Goal: Task Accomplishment & Management: Manage account settings

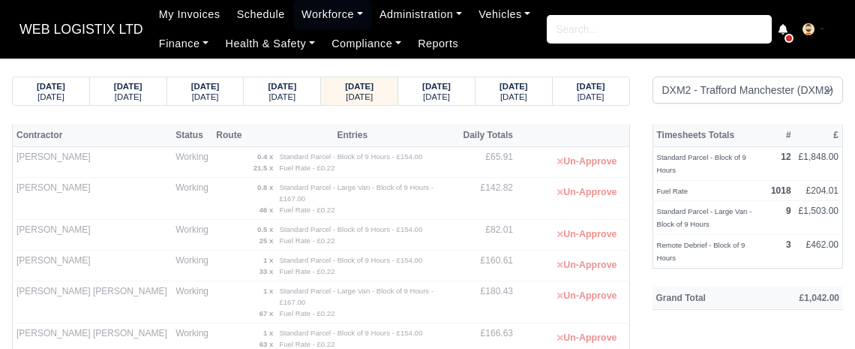
select select "1"
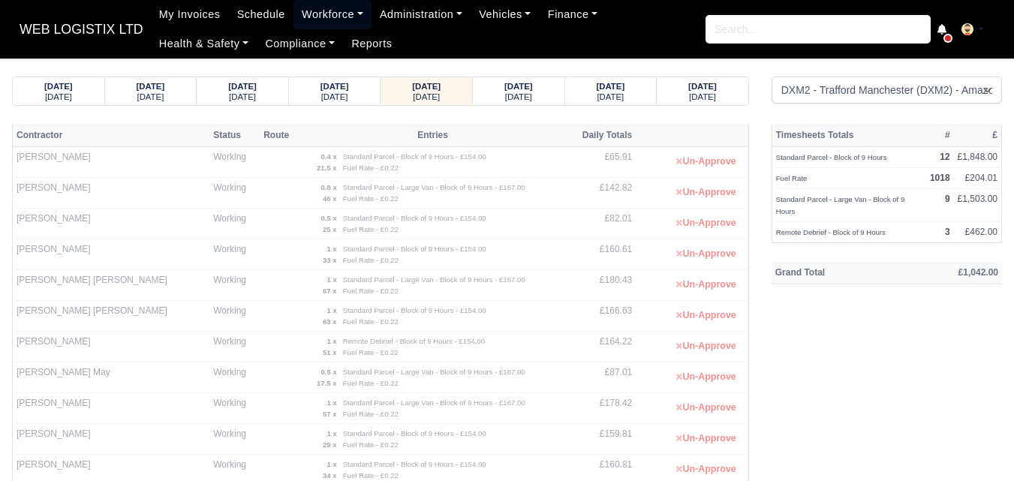
click at [324, 14] on link "Workforce" at bounding box center [332, 14] width 78 height 29
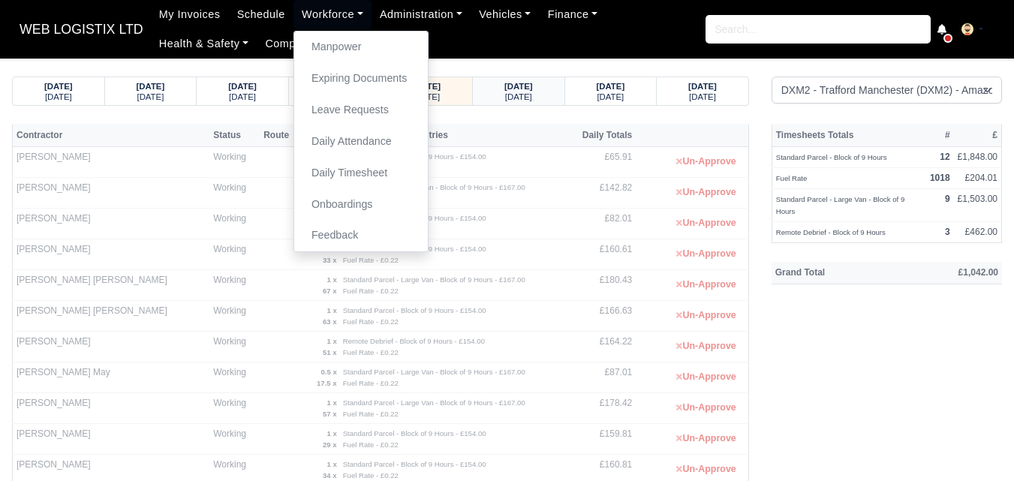
click at [528, 93] on small "[DATE]" at bounding box center [518, 96] width 27 height 9
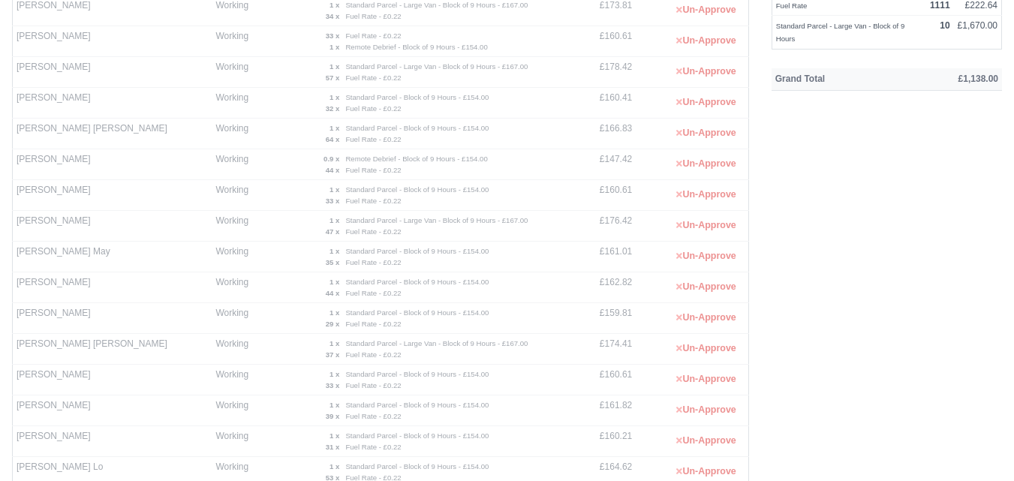
click at [600, 95] on tbody "[PERSON_NAME] Working 0.1 x Remote Debrief - Block of 9 Hours - £154.00 1 x 1 x" at bounding box center [381, 374] width 736 height 842
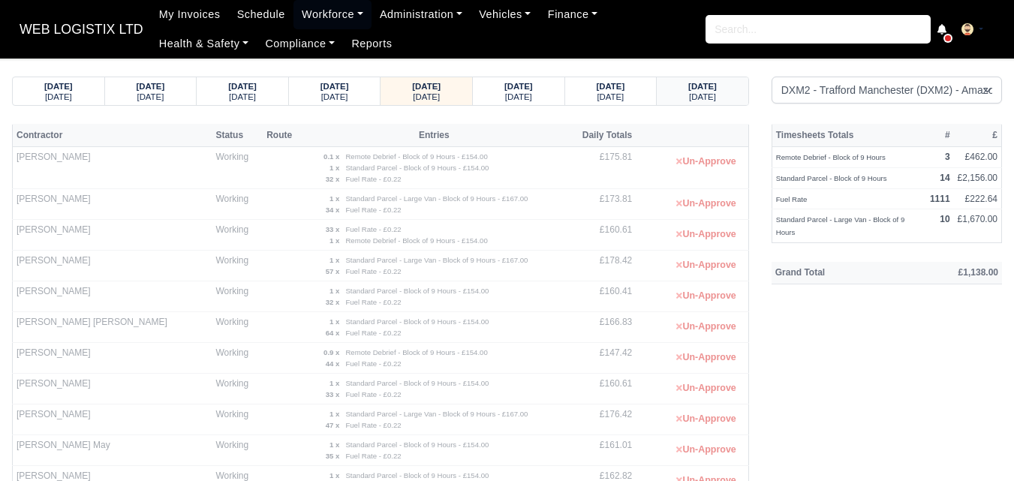
click at [710, 85] on strong "[DATE]" at bounding box center [702, 86] width 29 height 9
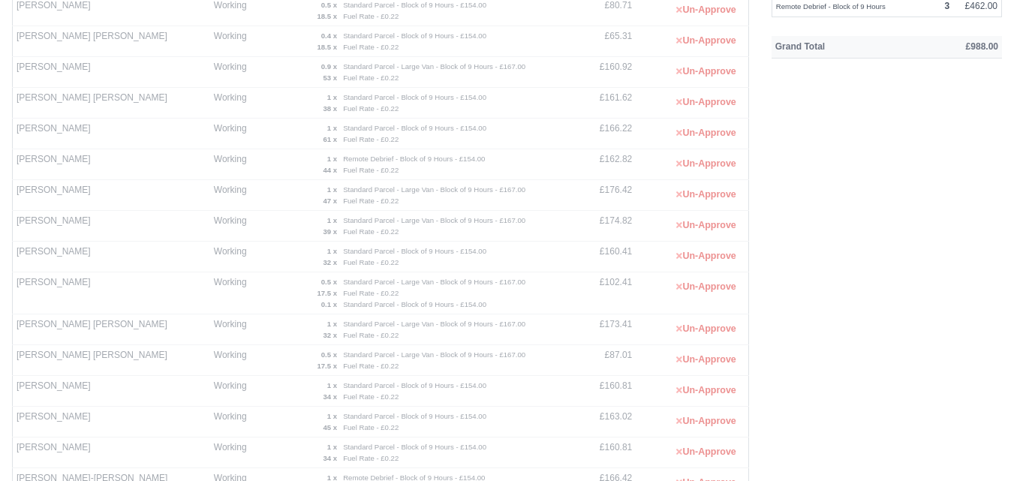
scroll to position [250, 0]
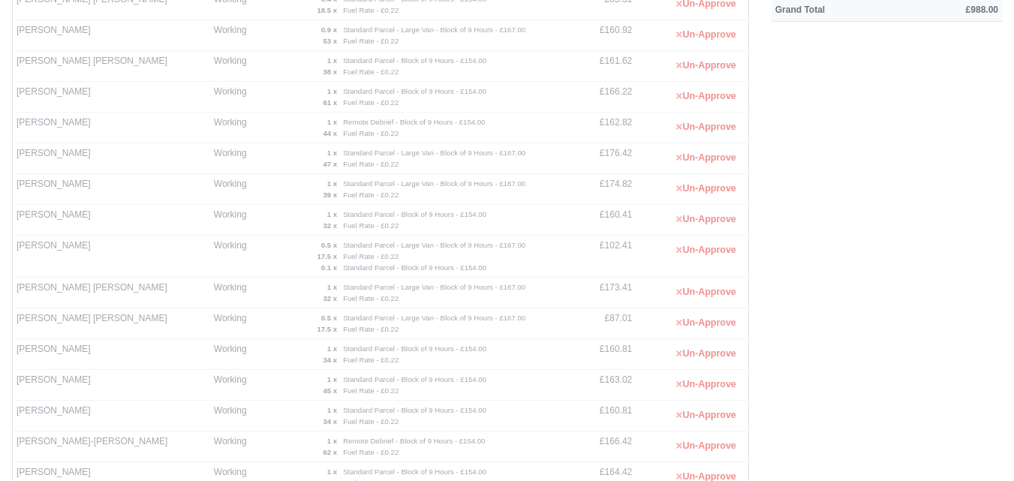
click at [855, 246] on div "Timesheets Totals # £ Standard Parcel - Large Van - Block of 9 Hours 10 £1,670.…" at bounding box center [886, 281] width 253 height 815
drag, startPoint x: 964, startPoint y: 227, endPoint x: 970, endPoint y: 69, distance: 158.4
click at [855, 69] on div "Timesheets Totals # £ Standard Parcel - Large Van - Block of 9 Hours 10 £1,670.…" at bounding box center [886, 281] width 253 height 815
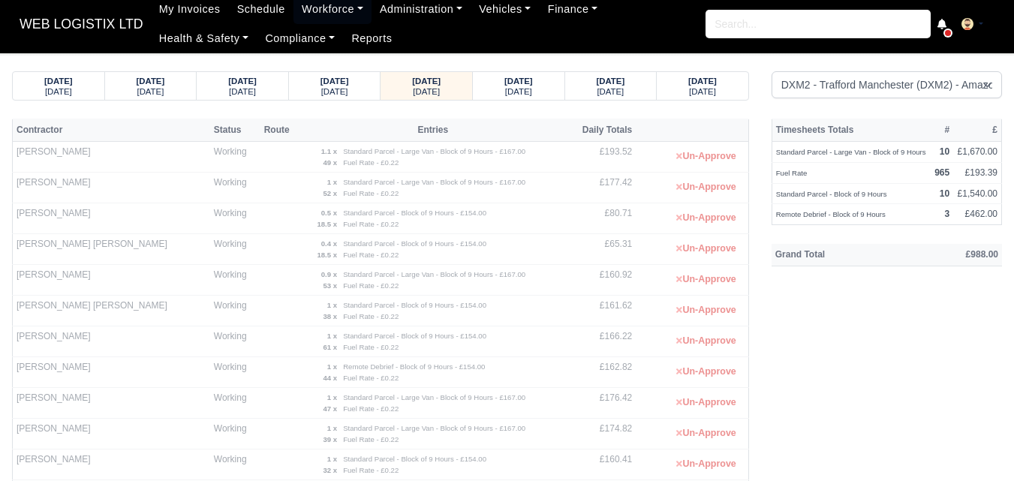
scroll to position [0, 0]
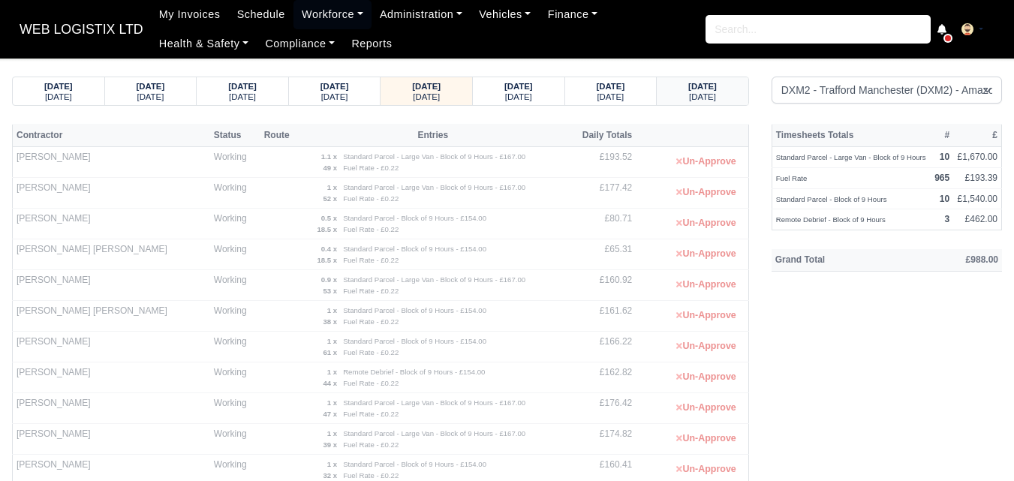
click at [708, 94] on small "[DATE]" at bounding box center [702, 96] width 27 height 9
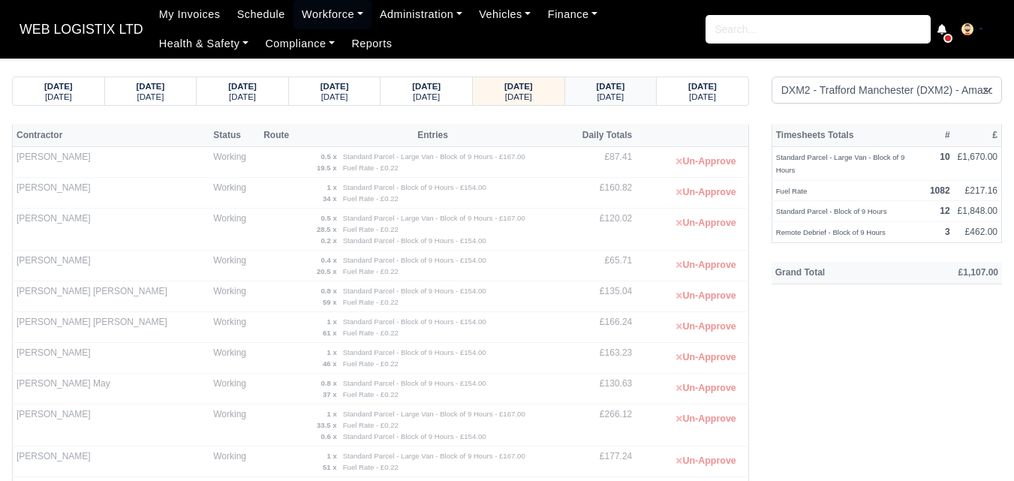
click at [638, 98] on div "[DATE]" at bounding box center [610, 96] width 63 height 11
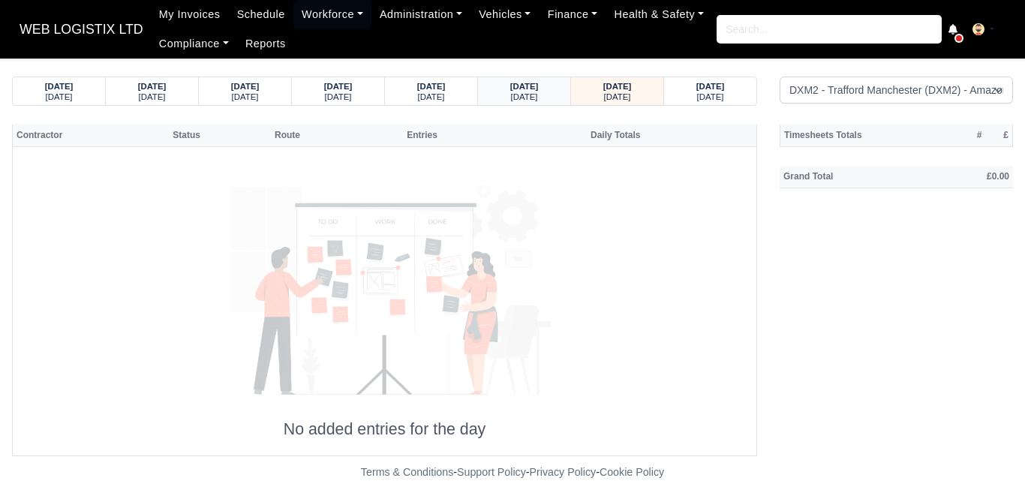
click at [539, 82] on strong "[DATE]" at bounding box center [524, 86] width 29 height 9
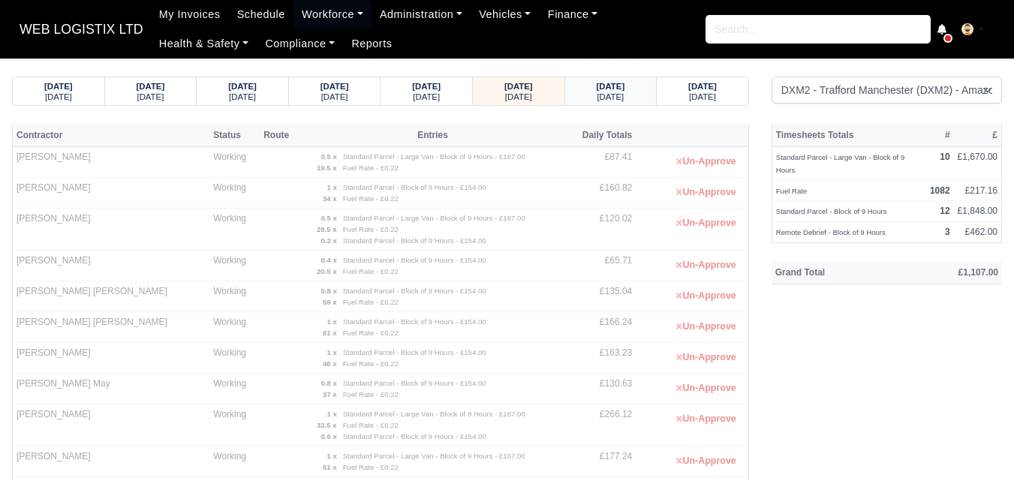
click at [633, 104] on div "[DATE] [DATE]" at bounding box center [610, 91] width 69 height 28
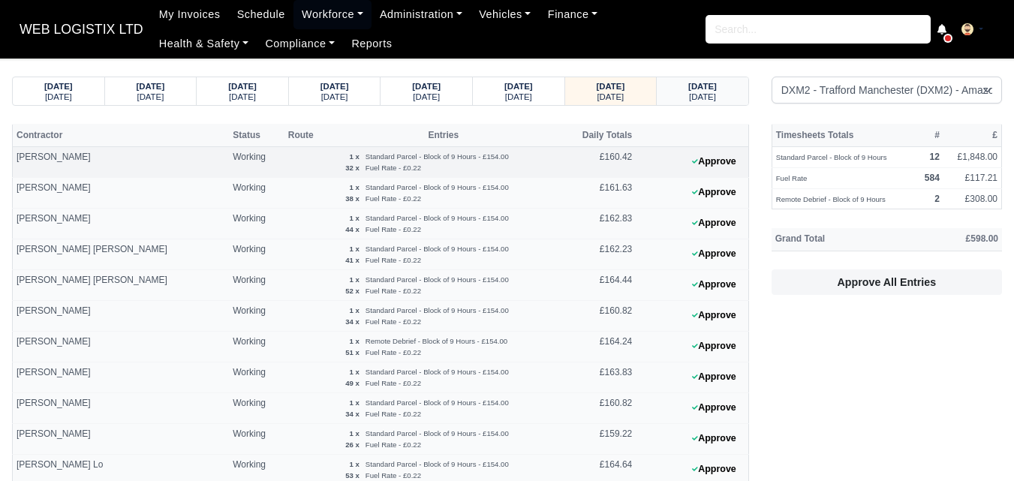
click at [717, 86] on strong "[DATE]" at bounding box center [702, 86] width 29 height 9
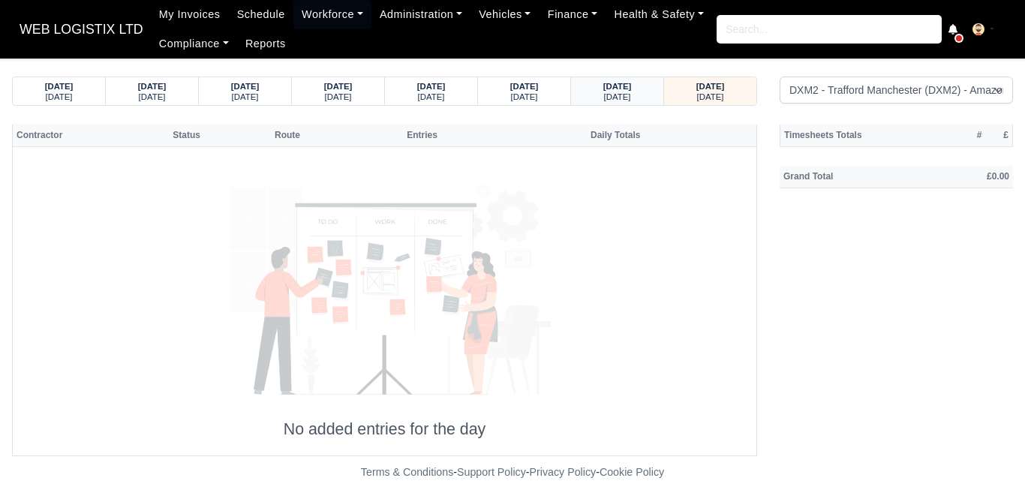
click at [648, 85] on div "[DATE]" at bounding box center [617, 85] width 64 height 11
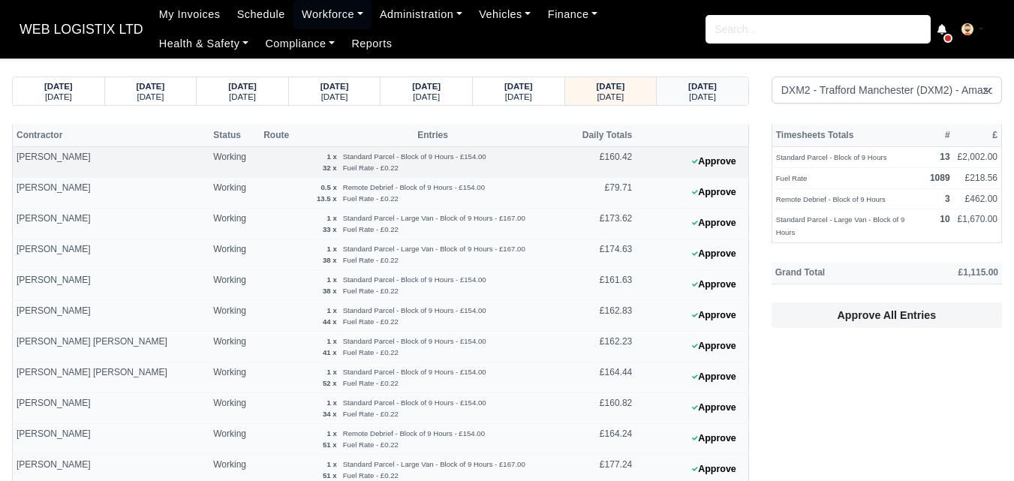
click at [708, 98] on small "[DATE]" at bounding box center [702, 96] width 27 height 9
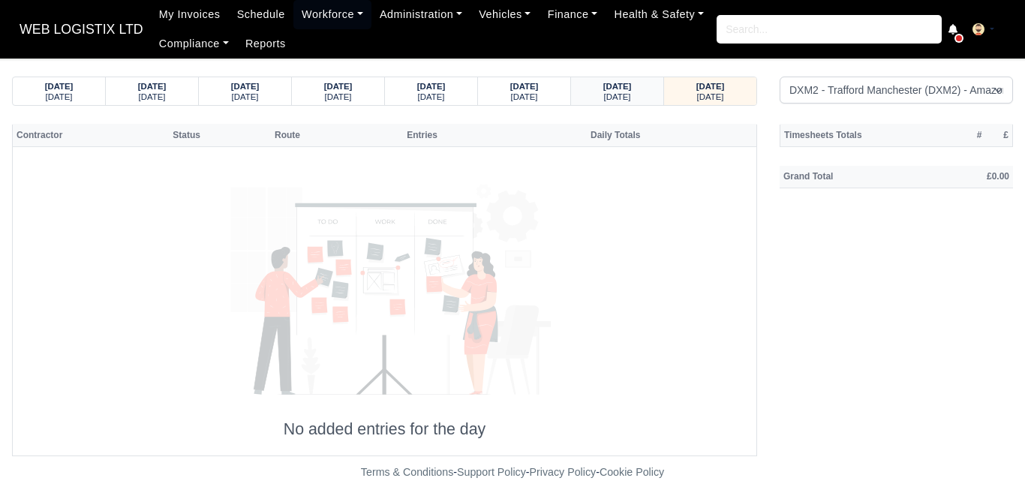
click at [628, 101] on small "[DATE]" at bounding box center [617, 96] width 27 height 9
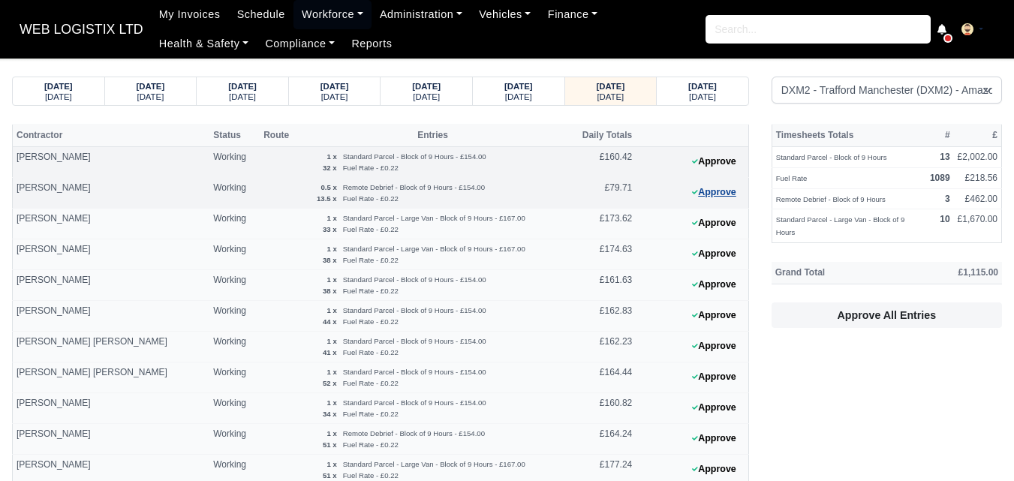
click at [685, 195] on button "Approve" at bounding box center [714, 193] width 61 height 22
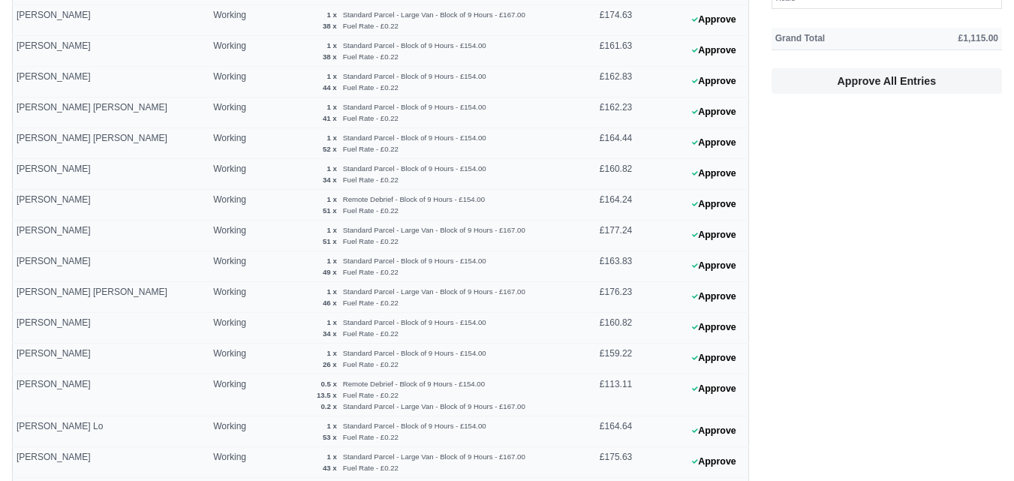
scroll to position [525, 0]
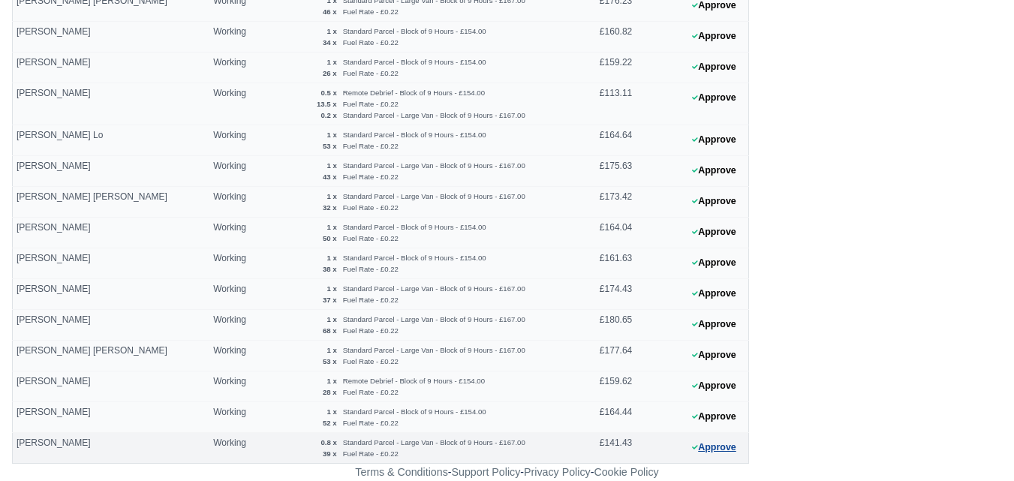
click at [702, 348] on button "Approve" at bounding box center [714, 448] width 61 height 22
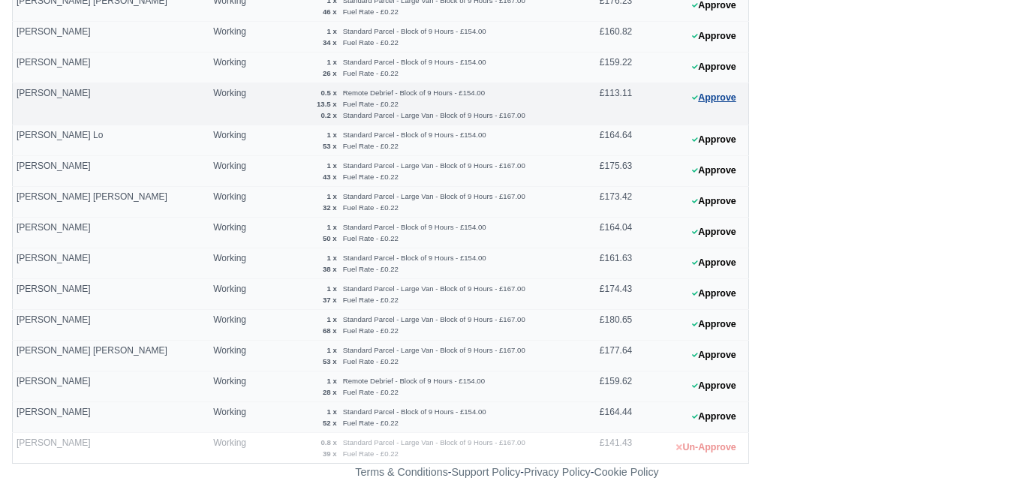
click at [728, 95] on button "Approve" at bounding box center [714, 98] width 61 height 22
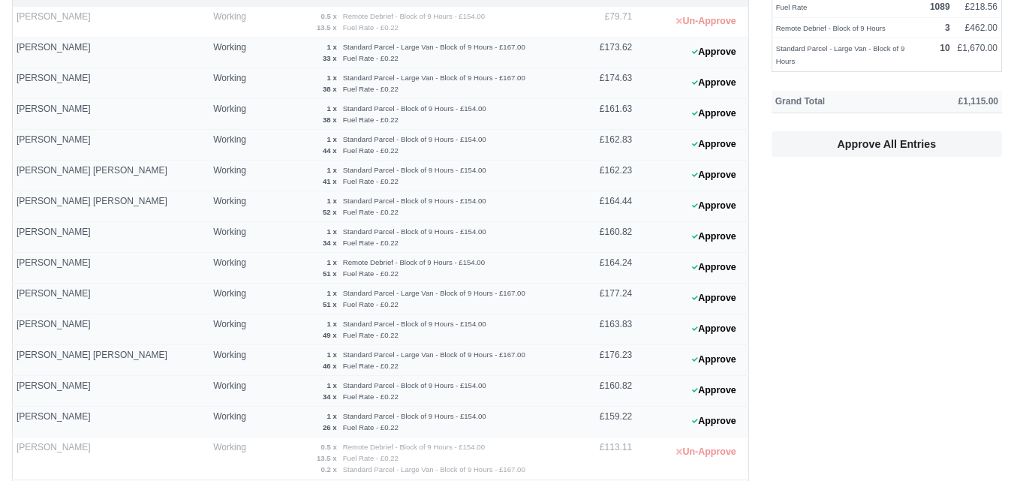
scroll to position [0, 0]
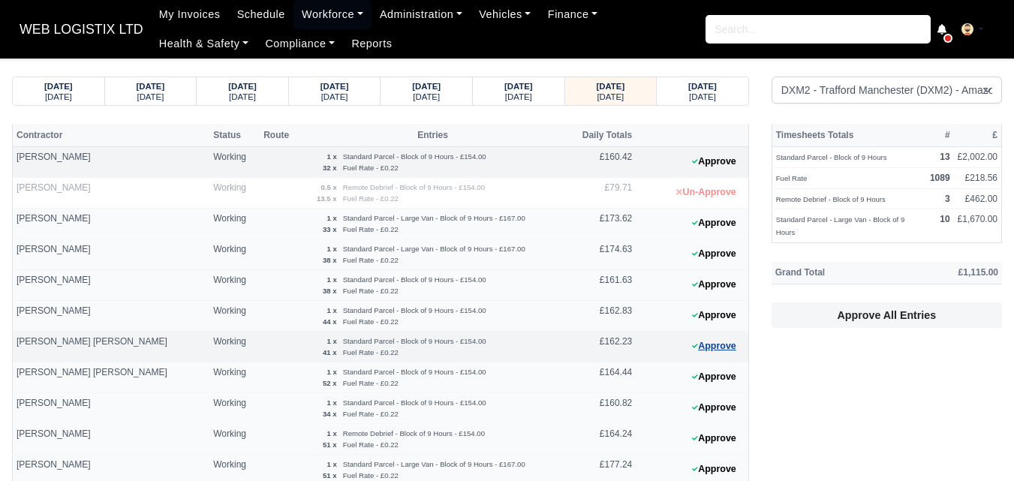
click at [723, 347] on button "Approve" at bounding box center [714, 346] width 61 height 22
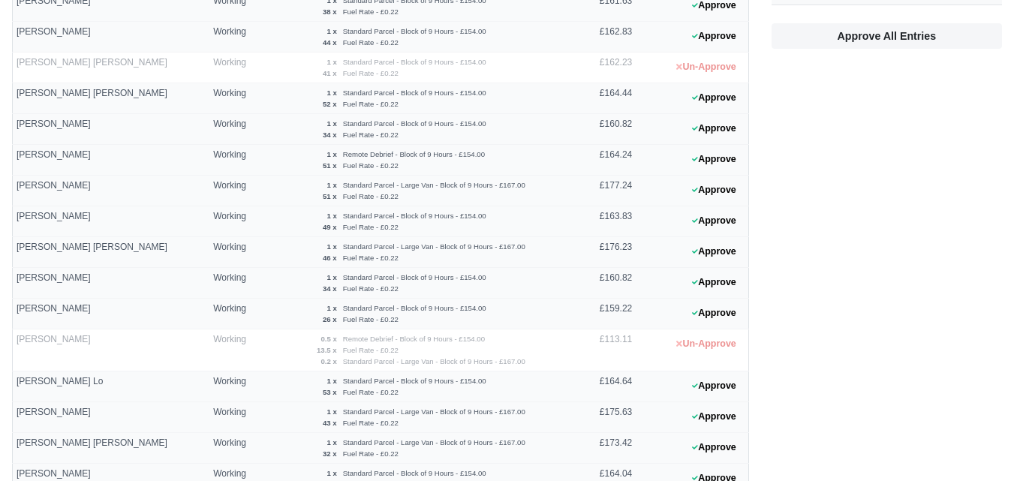
scroll to position [287, 0]
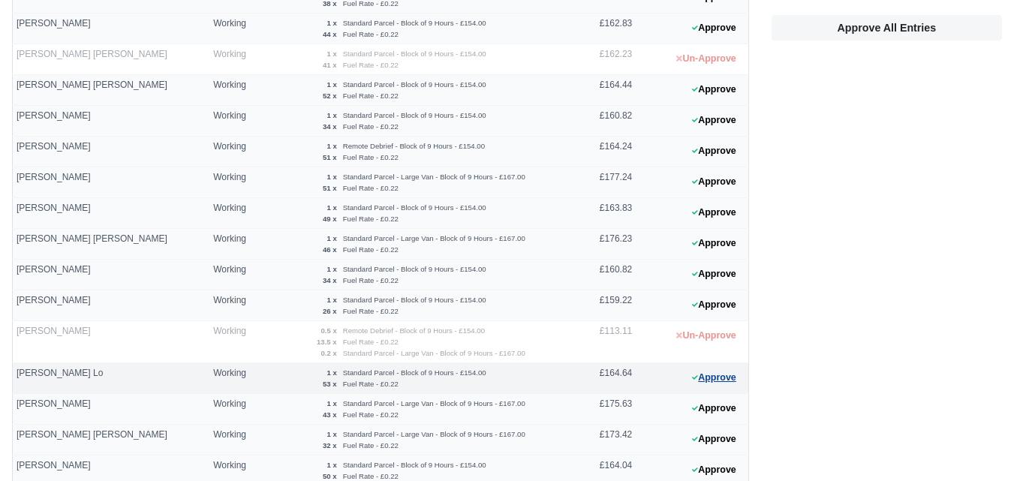
click at [705, 348] on button "Approve" at bounding box center [714, 378] width 61 height 22
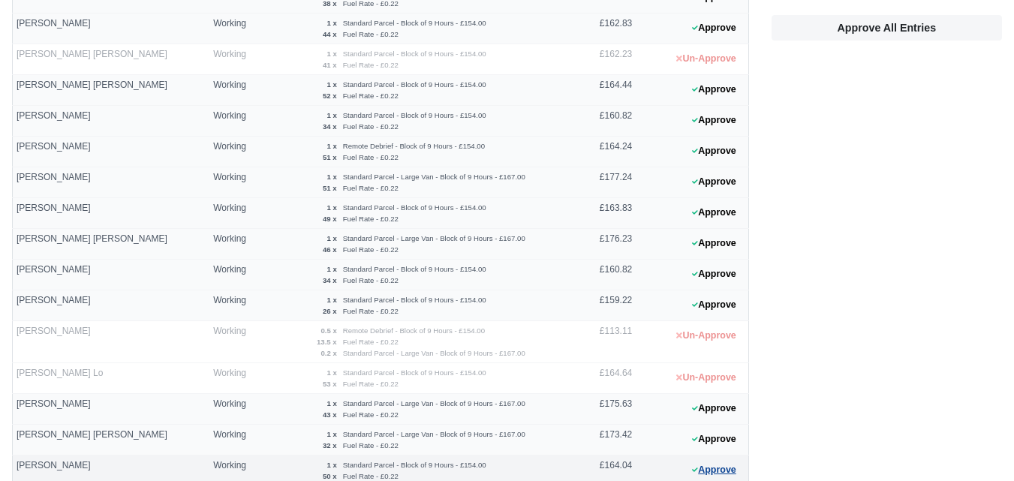
click at [708, 348] on button "Approve" at bounding box center [714, 470] width 61 height 22
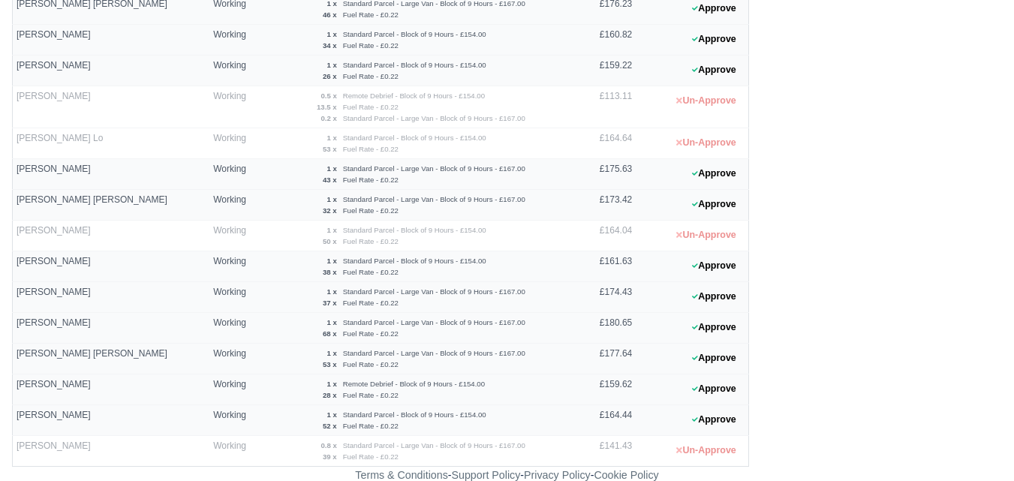
scroll to position [525, 0]
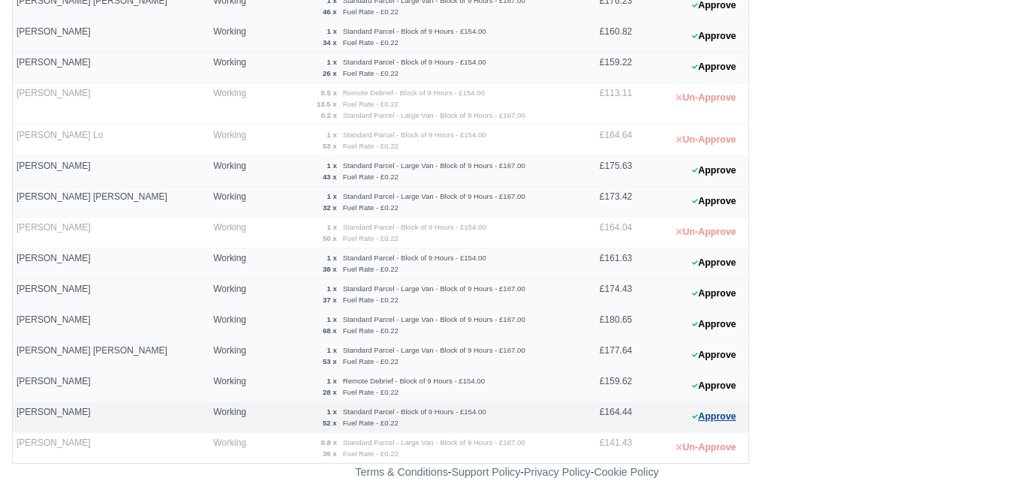
click at [726, 348] on button "Approve" at bounding box center [714, 417] width 61 height 22
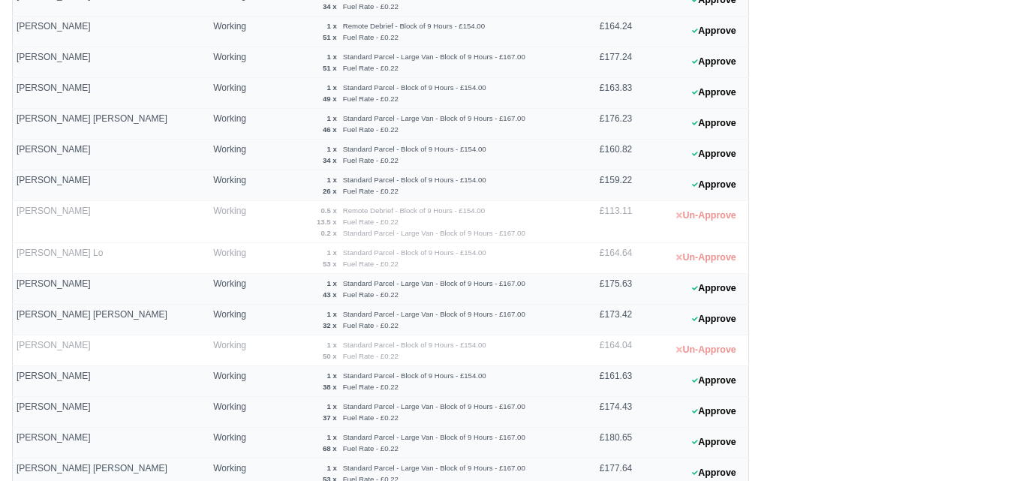
scroll to position [294, 0]
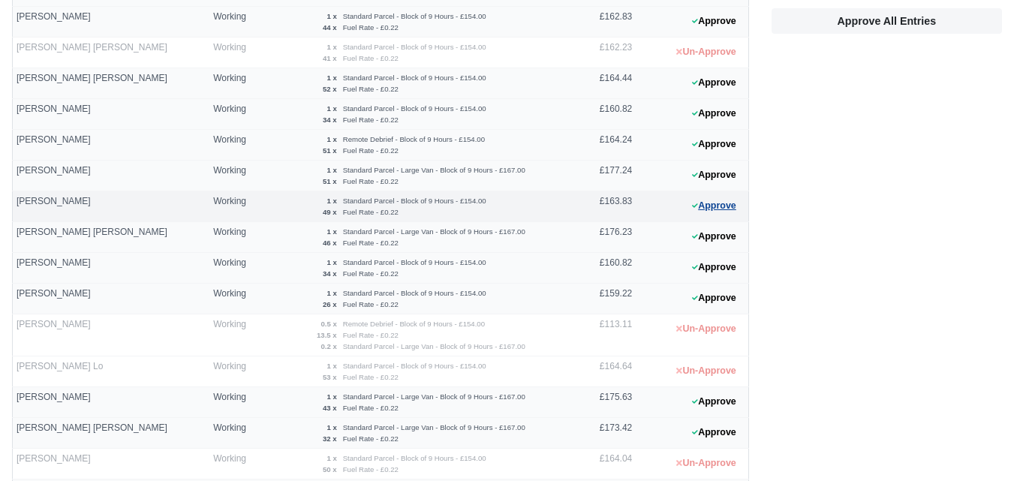
click at [719, 205] on button "Approve" at bounding box center [714, 206] width 61 height 22
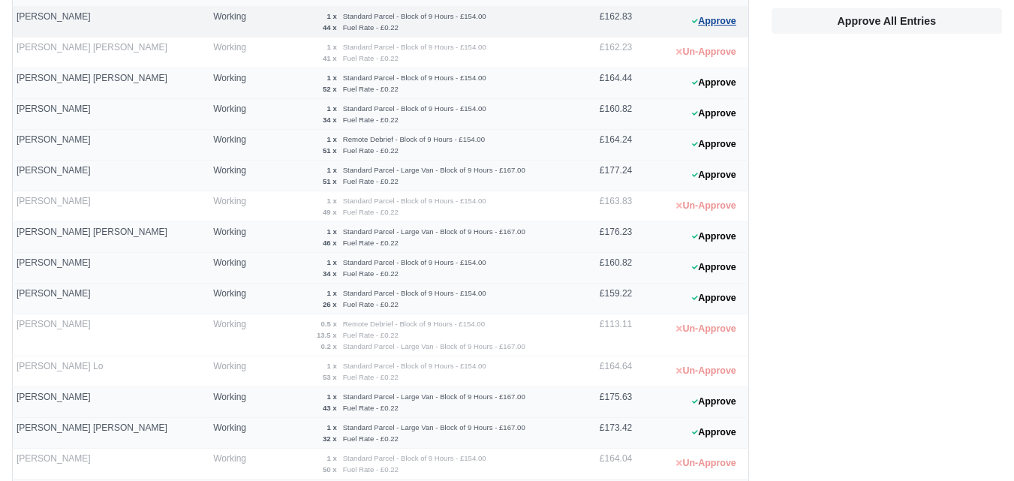
click at [734, 20] on button "Approve" at bounding box center [714, 22] width 61 height 22
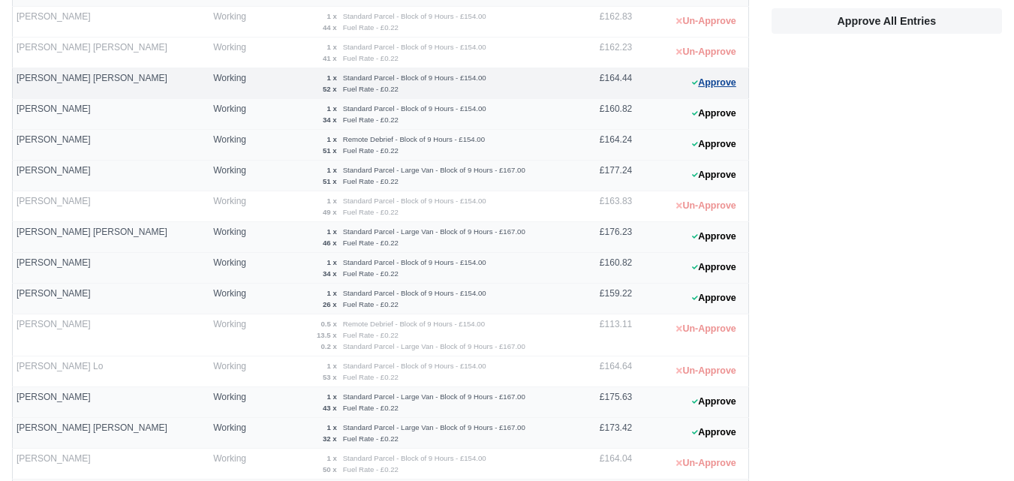
click at [713, 84] on button "Approve" at bounding box center [714, 83] width 61 height 22
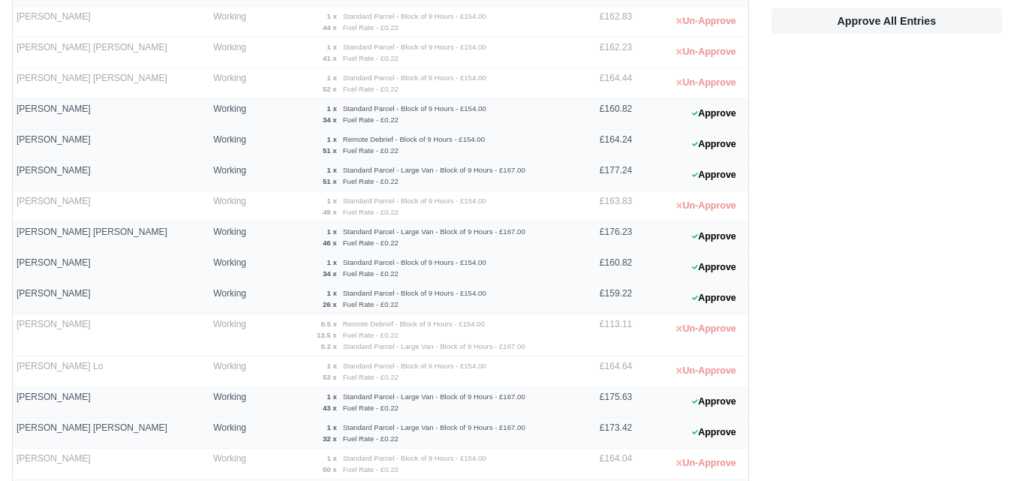
scroll to position [0, 0]
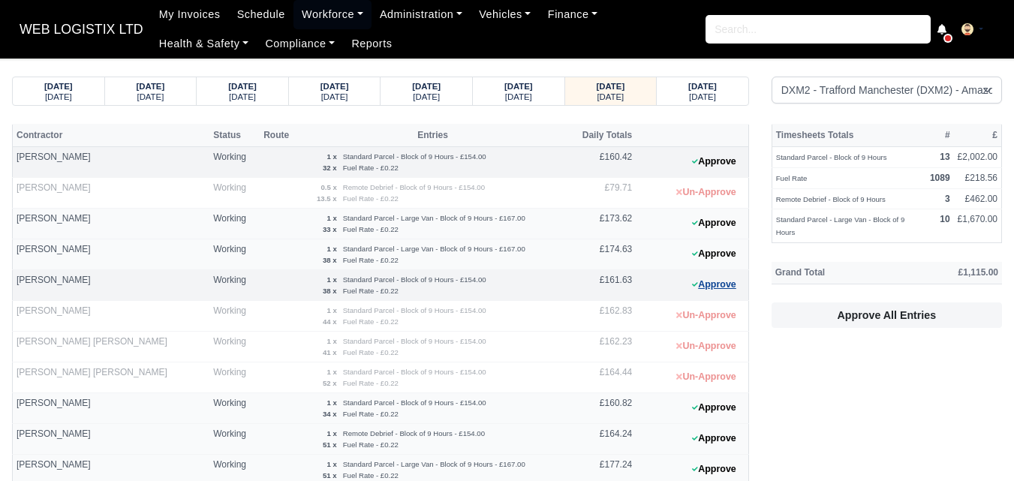
click at [699, 281] on button "Approve" at bounding box center [714, 285] width 61 height 22
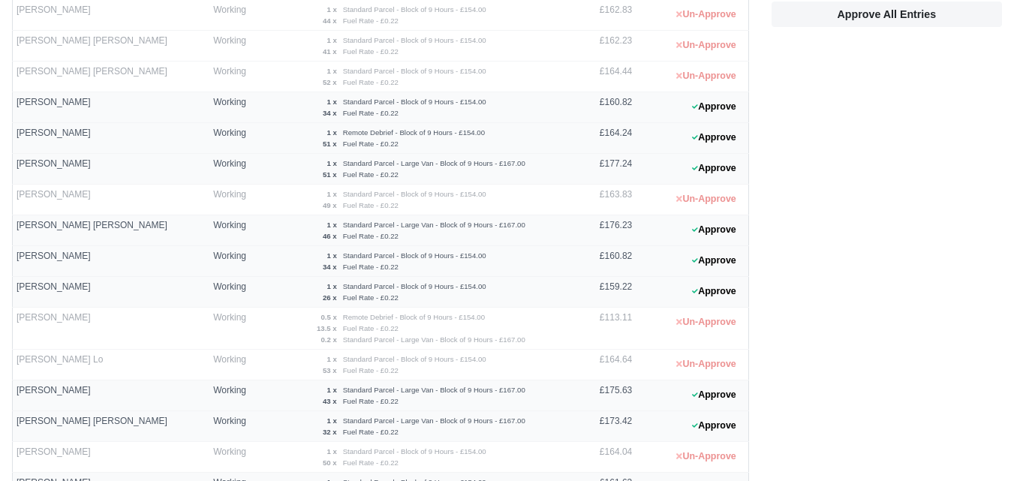
scroll to position [308, 0]
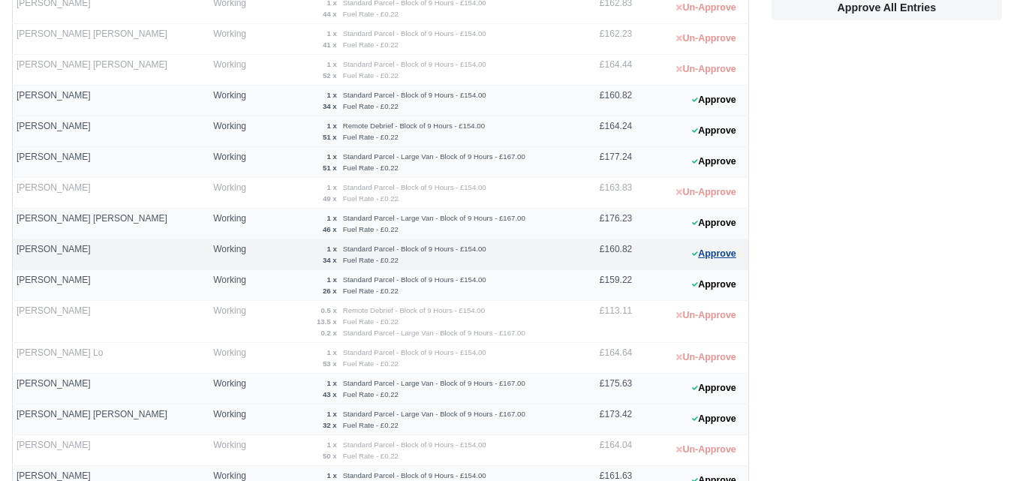
click at [692, 254] on icon at bounding box center [695, 253] width 6 height 9
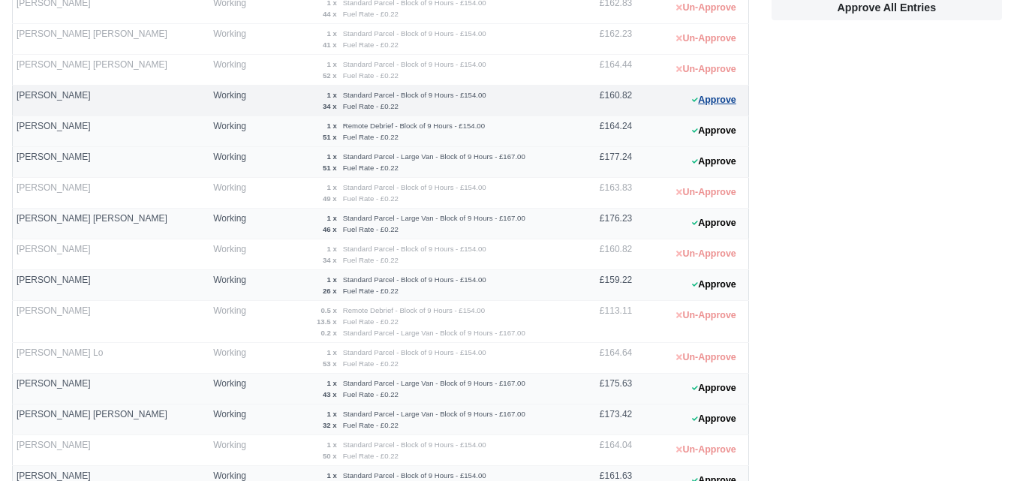
click at [717, 96] on button "Approve" at bounding box center [714, 100] width 61 height 22
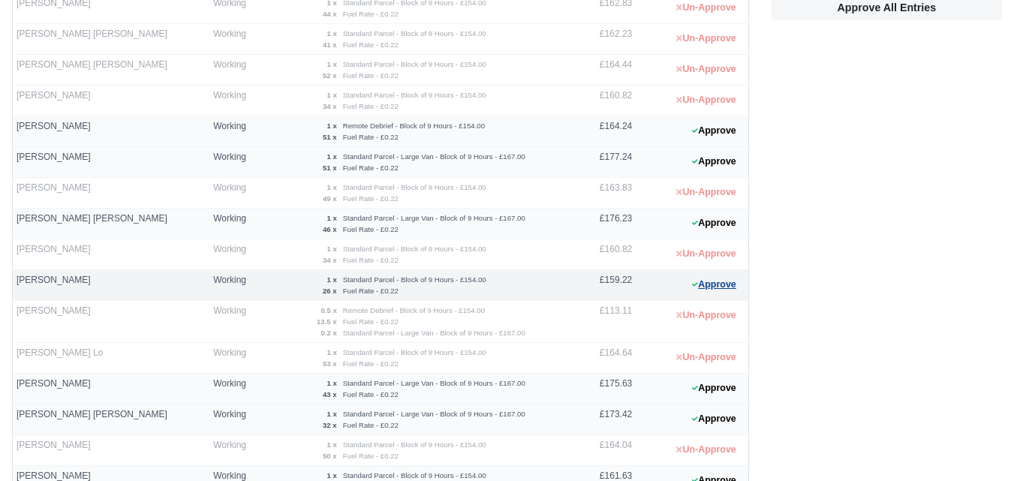
click at [708, 292] on button "Approve" at bounding box center [714, 285] width 61 height 22
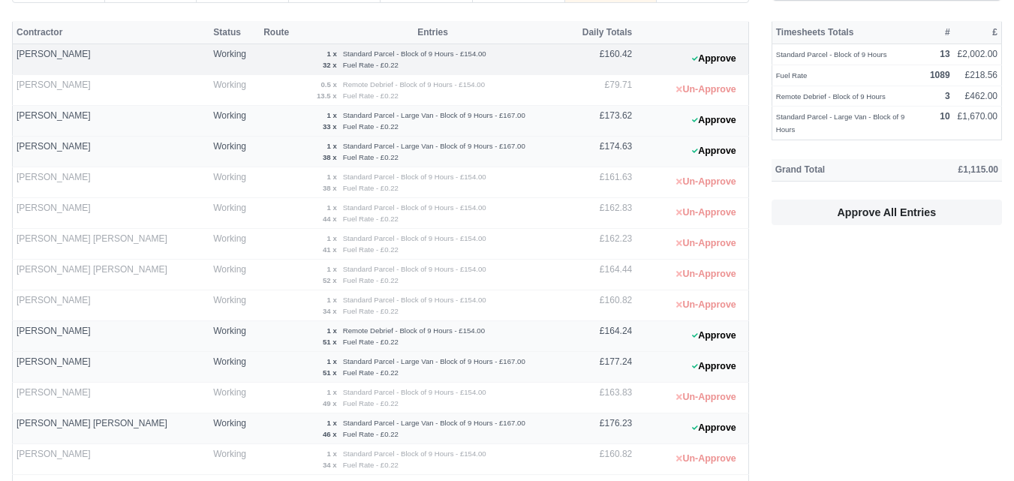
scroll to position [32, 0]
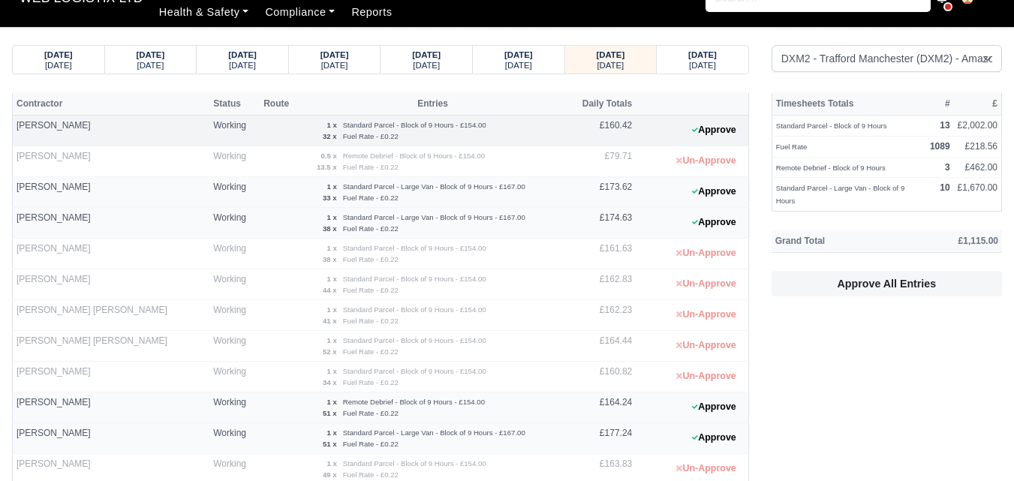
click at [734, 128] on button "Approve" at bounding box center [714, 130] width 61 height 22
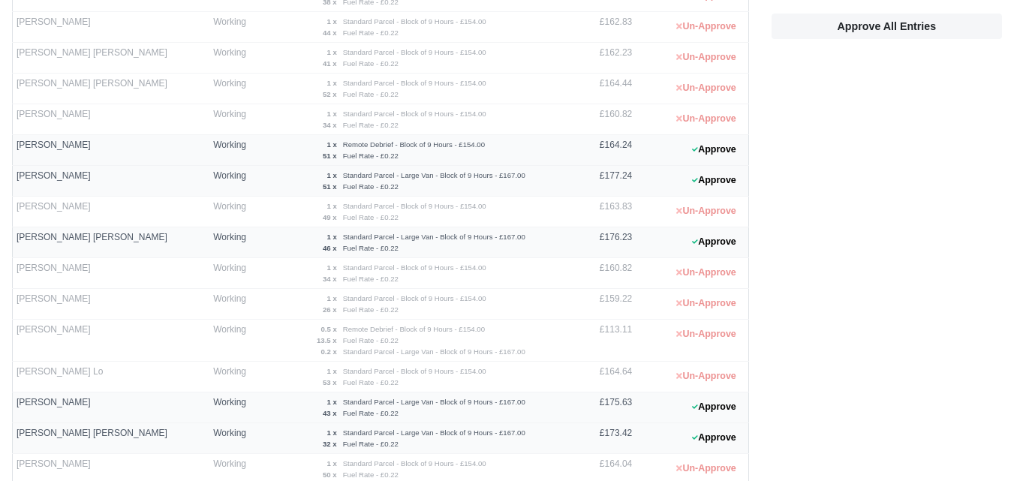
scroll to position [525, 0]
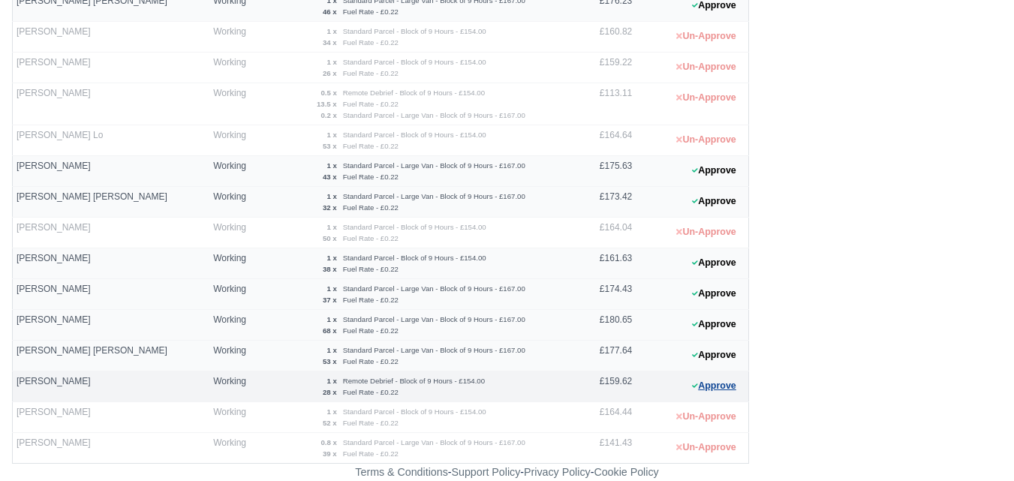
click at [697, 348] on button "Approve" at bounding box center [714, 386] width 61 height 22
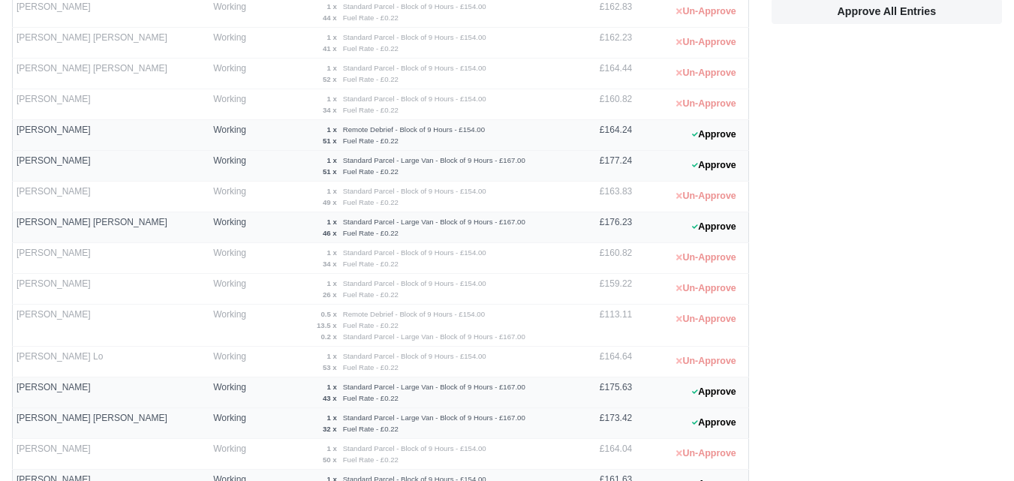
scroll to position [301, 0]
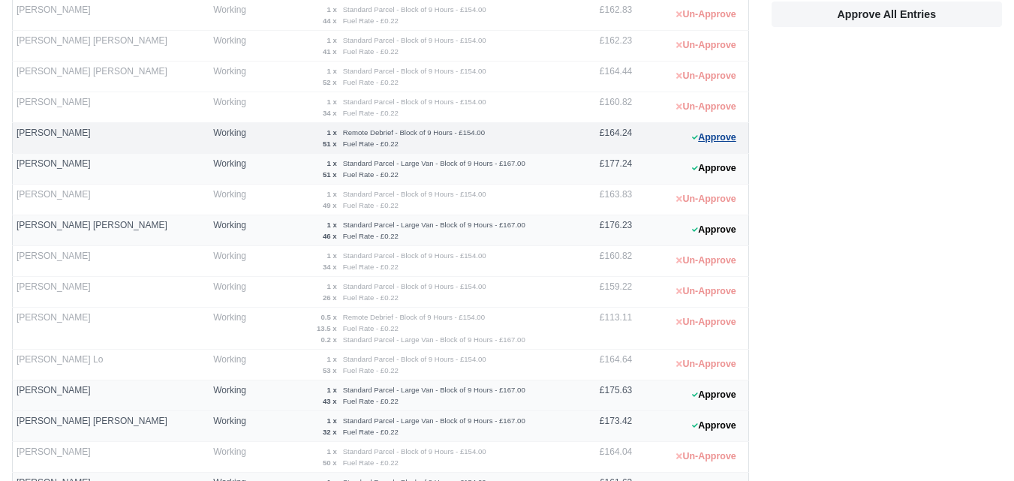
click at [718, 132] on button "Approve" at bounding box center [714, 138] width 61 height 22
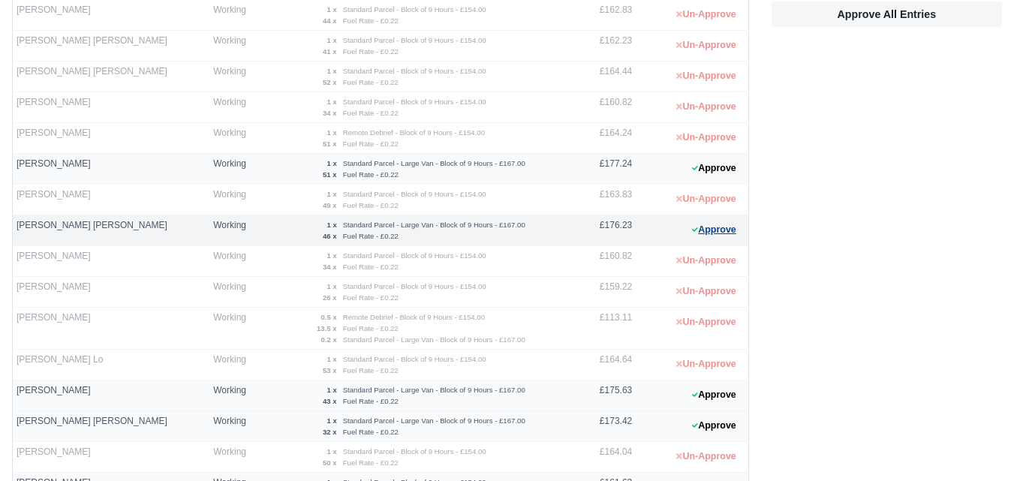
click at [729, 230] on button "Approve" at bounding box center [714, 230] width 61 height 22
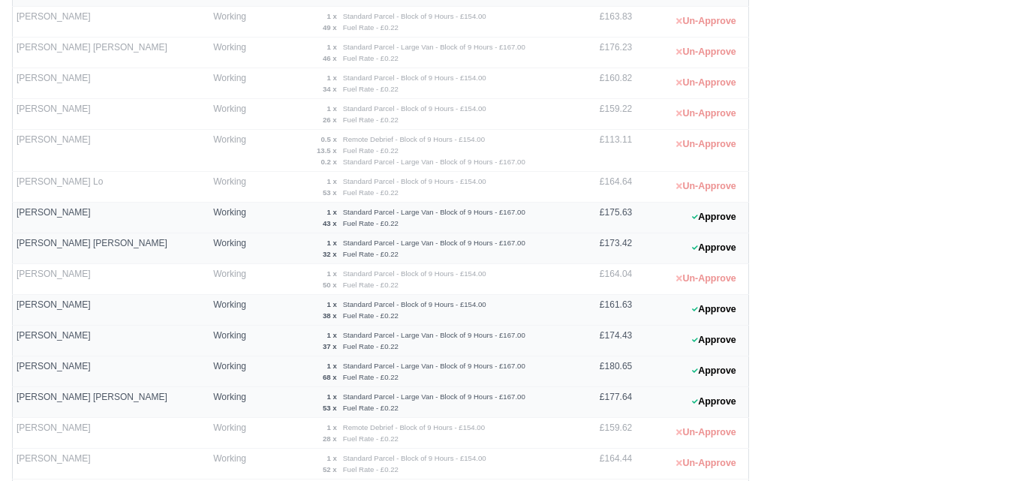
scroll to position [525, 0]
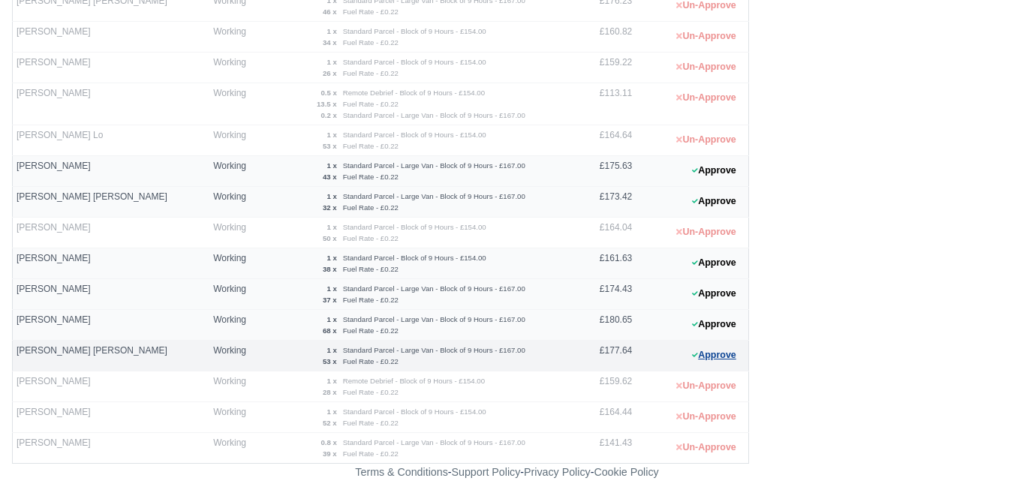
click at [725, 348] on button "Approve" at bounding box center [714, 355] width 61 height 22
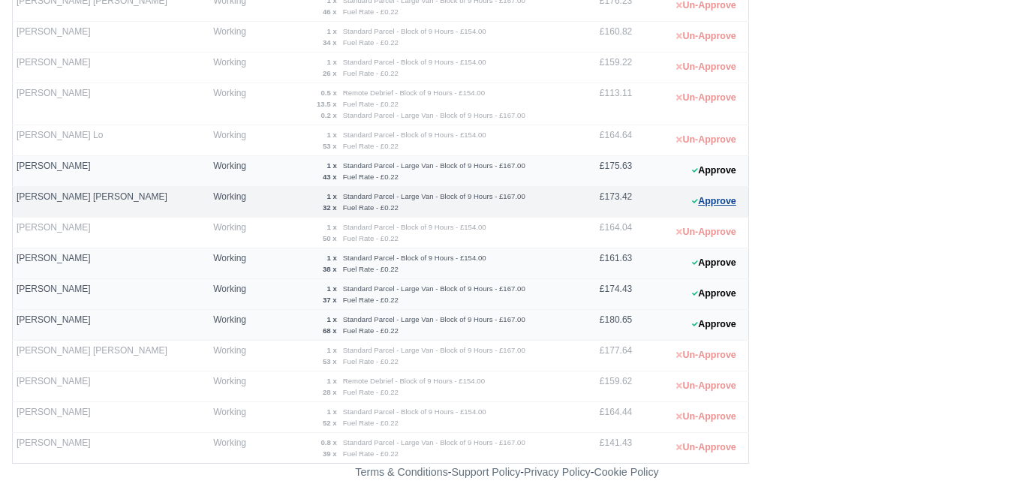
click at [702, 194] on button "Approve" at bounding box center [714, 202] width 61 height 22
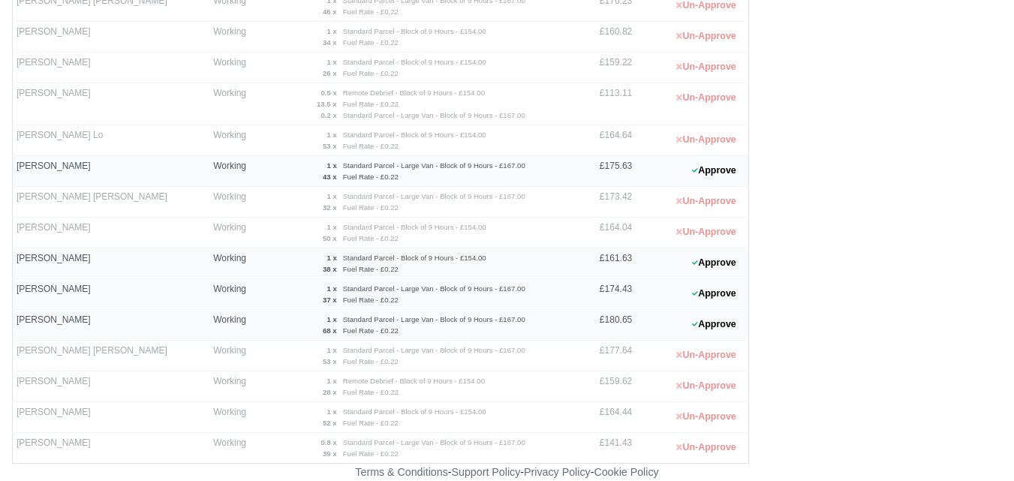
scroll to position [0, 0]
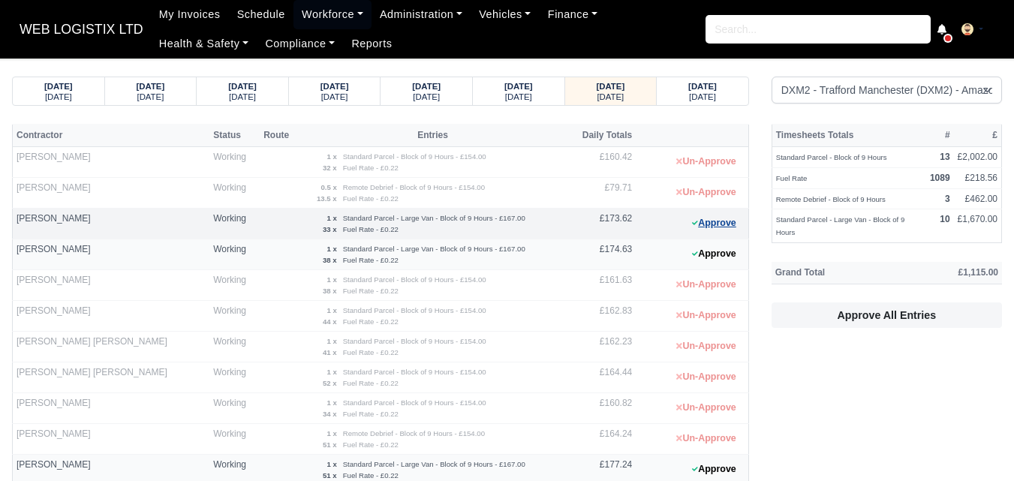
click at [698, 231] on button "Approve" at bounding box center [714, 223] width 61 height 22
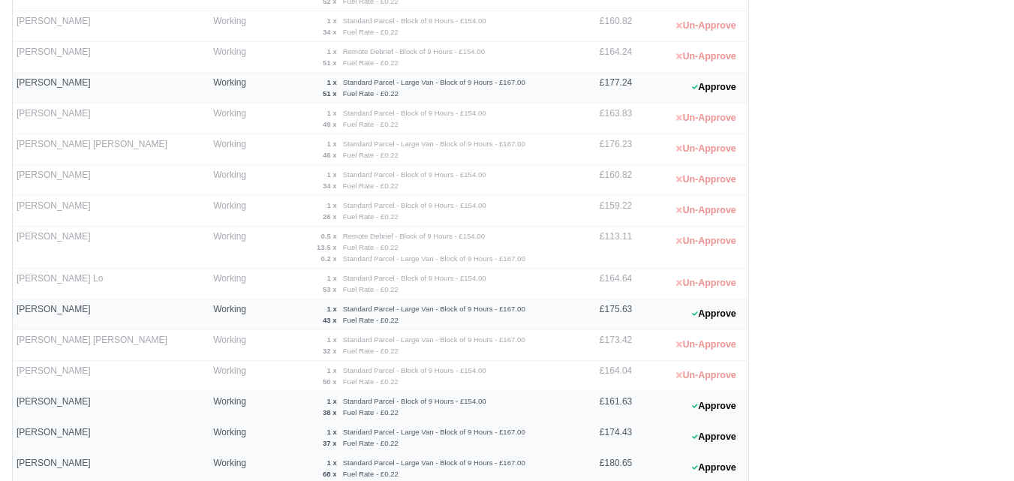
scroll to position [395, 0]
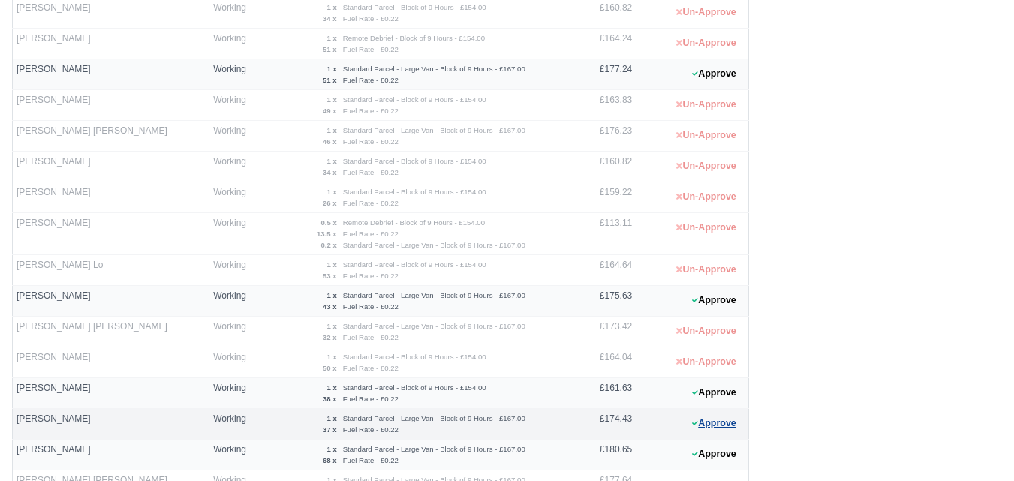
click at [732, 348] on button "Approve" at bounding box center [714, 424] width 61 height 22
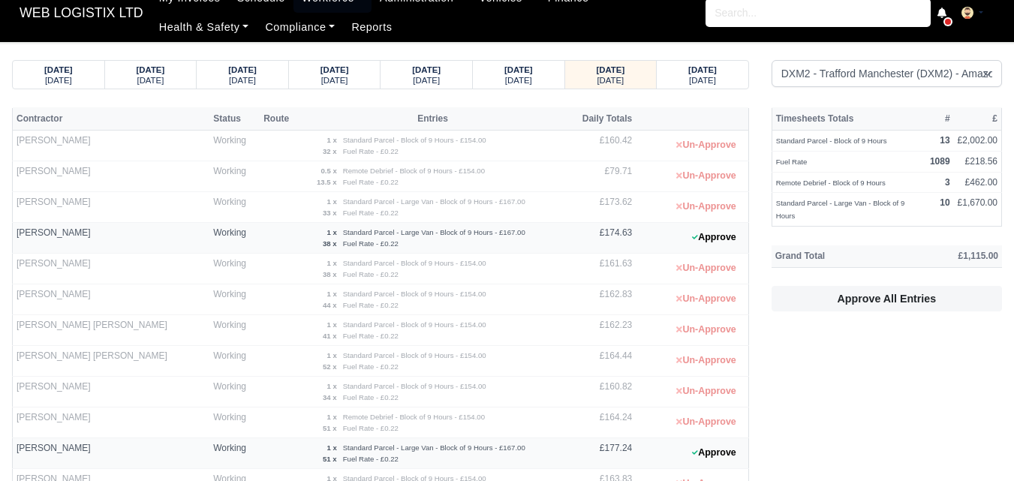
scroll to position [0, 0]
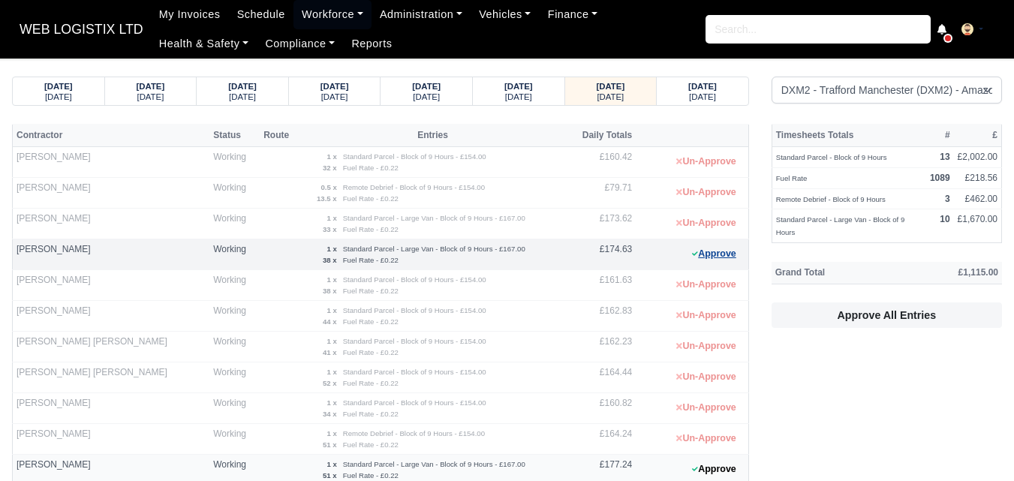
click at [712, 260] on button "Approve" at bounding box center [714, 254] width 61 height 22
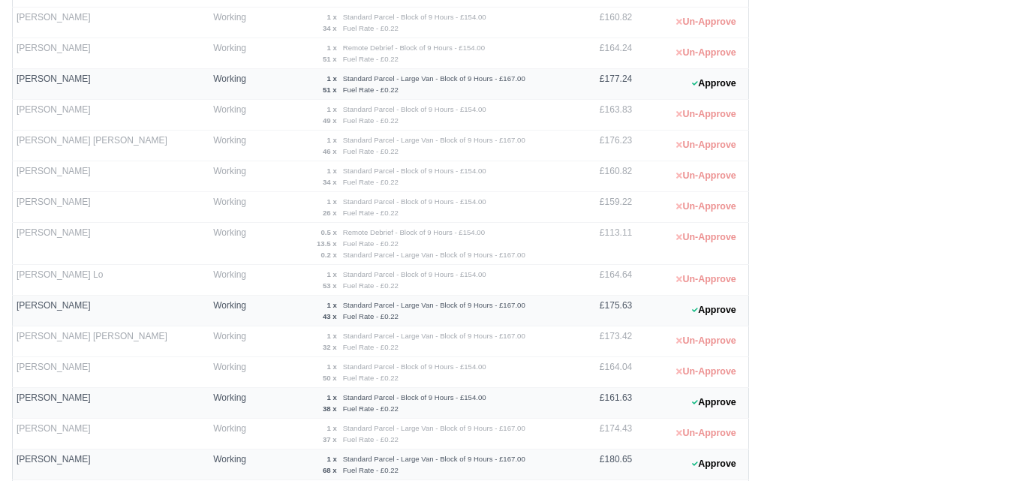
scroll to position [342, 0]
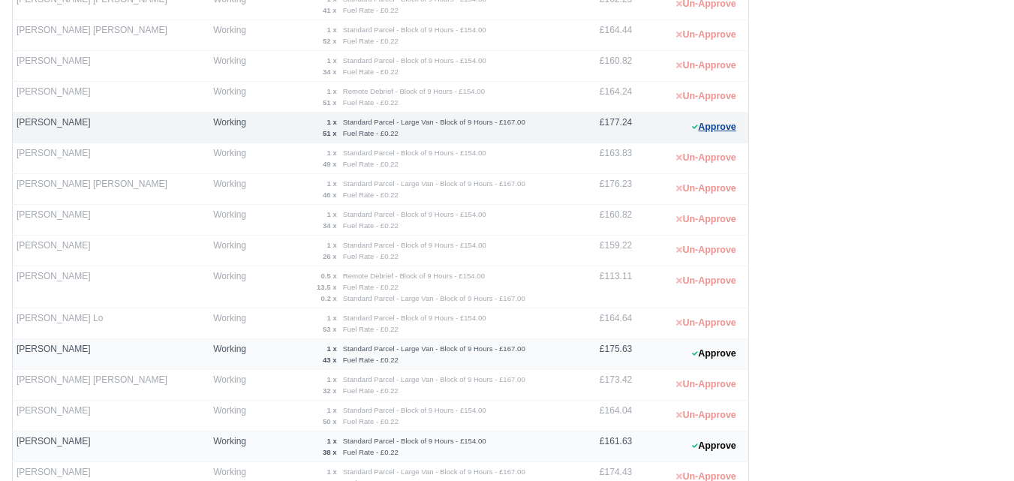
click at [693, 116] on button "Approve" at bounding box center [714, 127] width 61 height 22
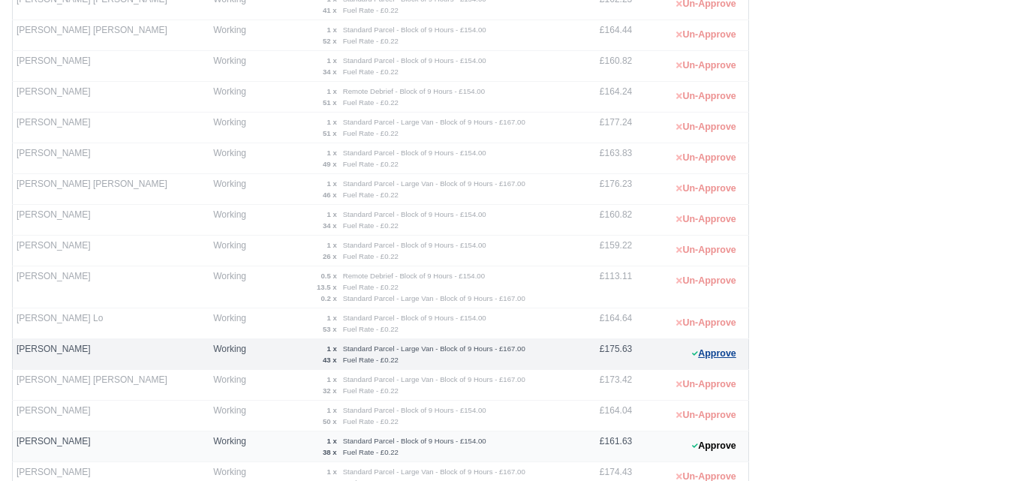
click at [691, 347] on button "Approve" at bounding box center [714, 354] width 61 height 22
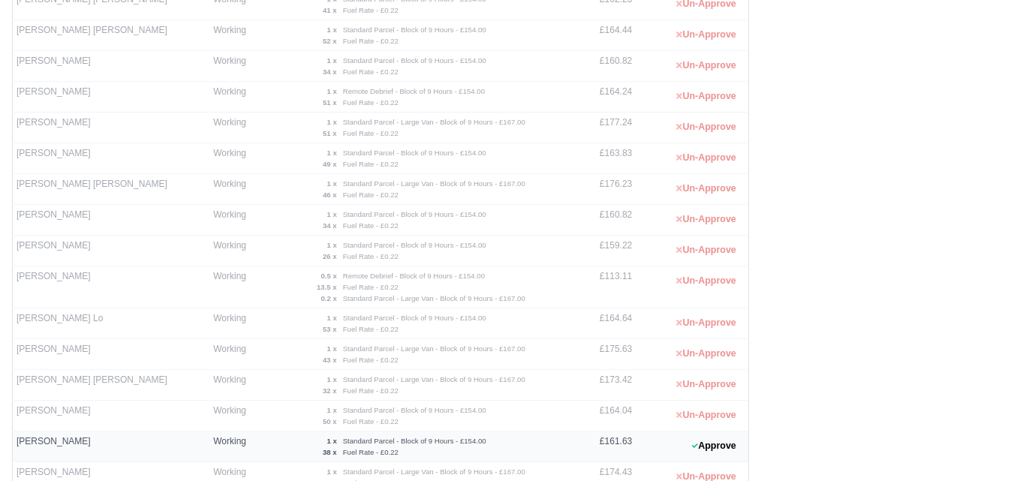
scroll to position [525, 0]
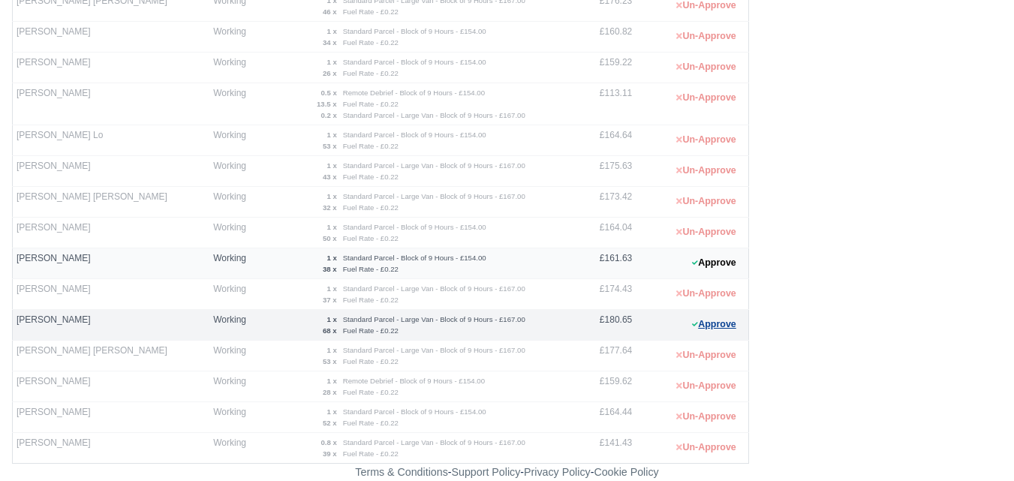
click at [708, 326] on button "Approve" at bounding box center [714, 325] width 61 height 22
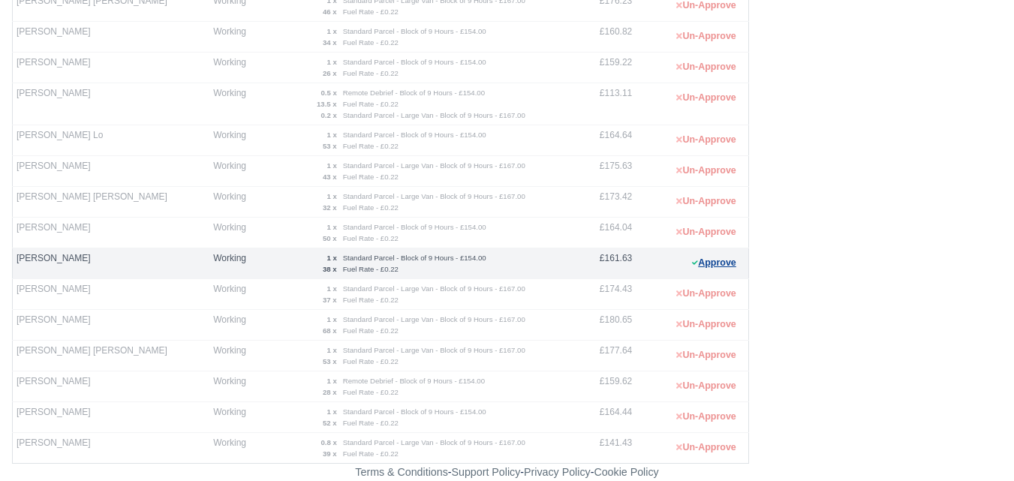
click at [733, 266] on button "Approve" at bounding box center [714, 263] width 61 height 22
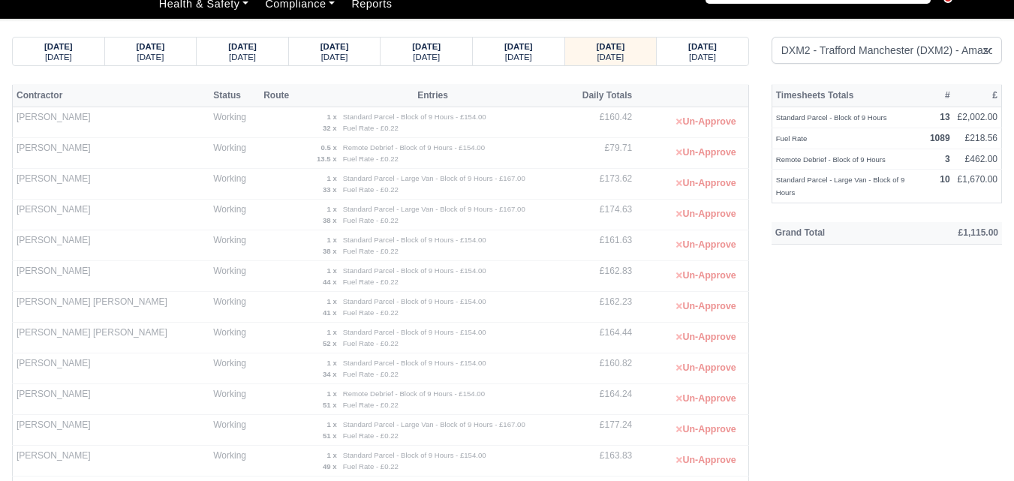
scroll to position [0, 0]
